Goal: Task Accomplishment & Management: Manage account settings

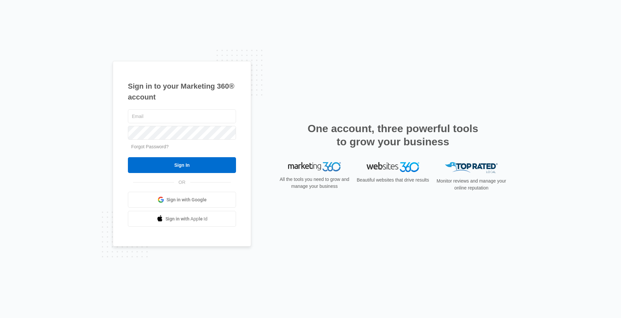
click at [161, 115] on input "text" at bounding box center [182, 116] width 108 height 14
type input "[EMAIL_ADDRESS][DOMAIN_NAME]"
click at [163, 170] on input "Sign In" at bounding box center [182, 165] width 108 height 16
